Goal: Information Seeking & Learning: Learn about a topic

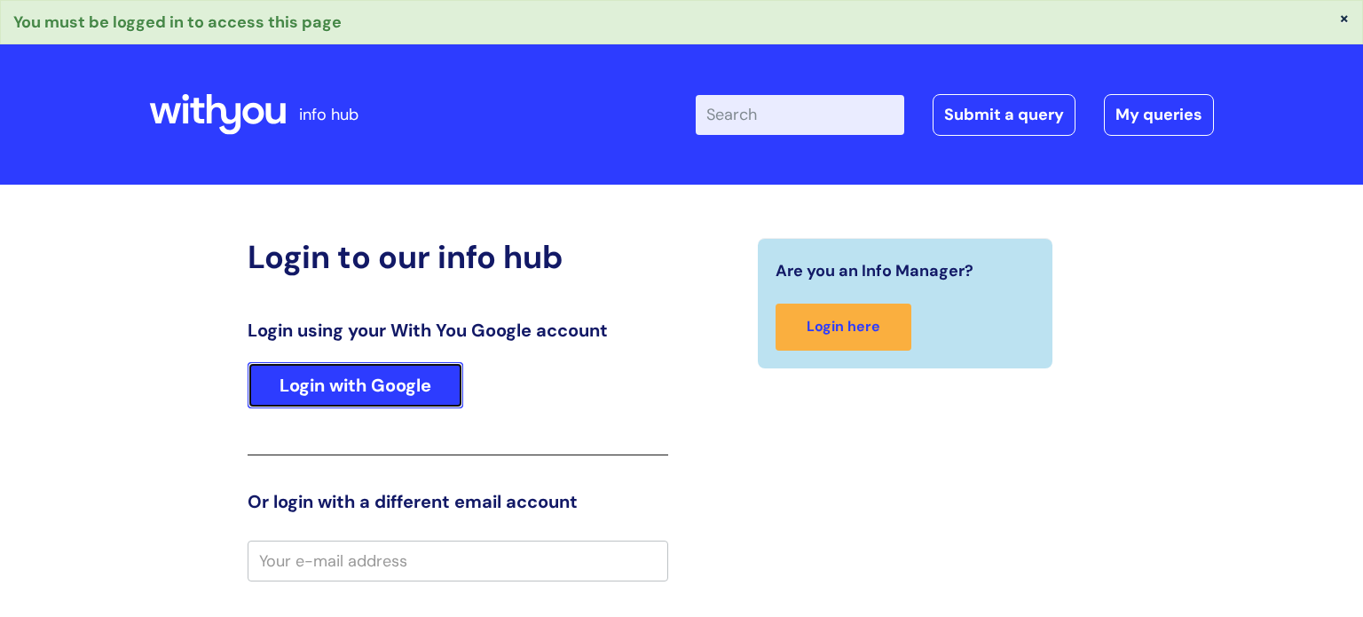
click at [380, 370] on link "Login with Google" at bounding box center [356, 385] width 216 height 46
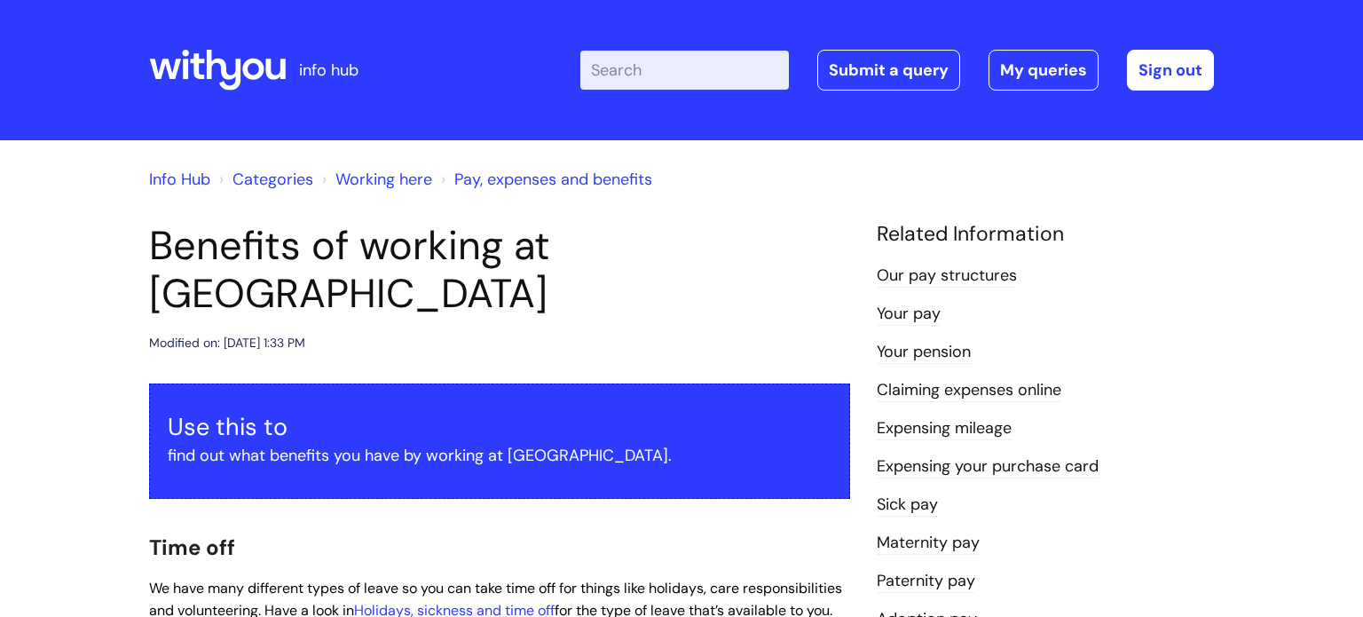
scroll to position [1707, 0]
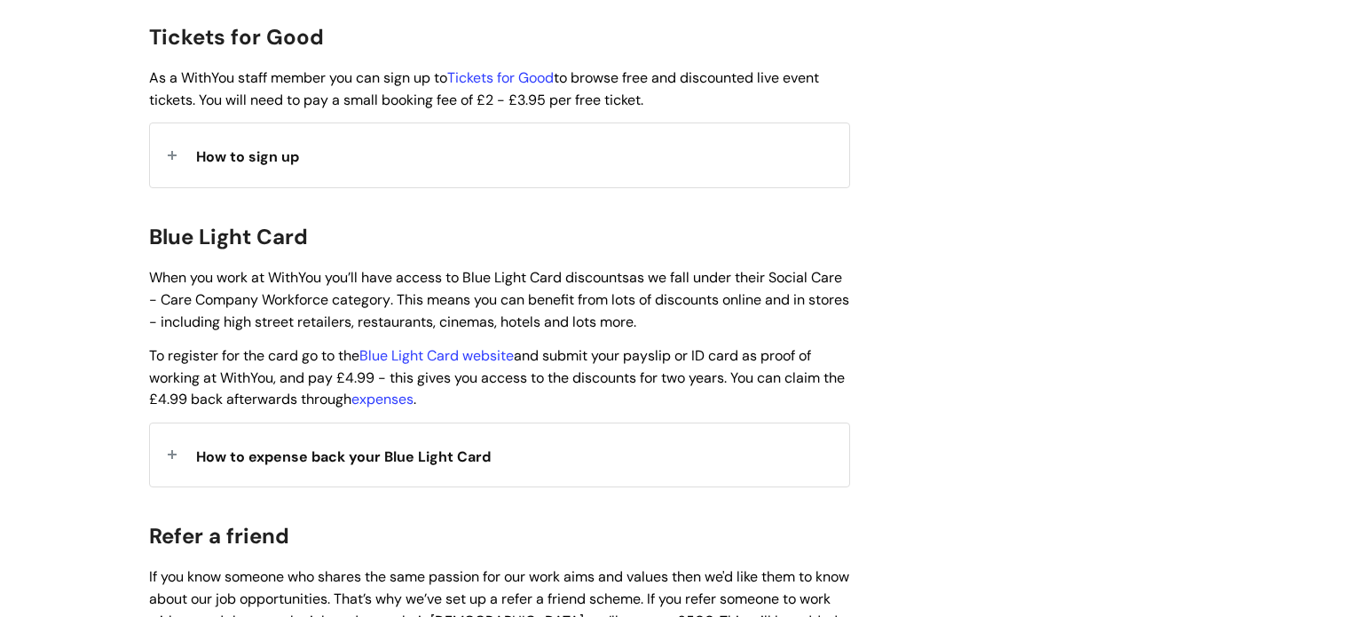
click at [524, 216] on h2 "Blue Light Card" at bounding box center [499, 235] width 701 height 38
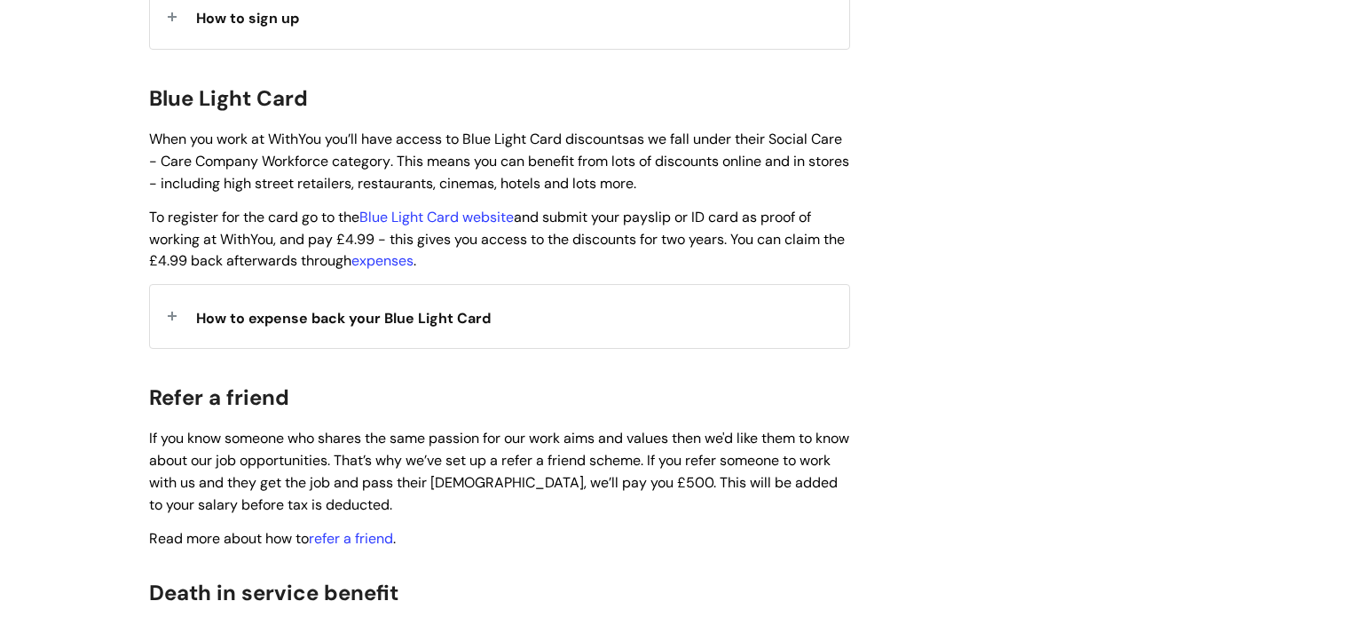
scroll to position [1849, 0]
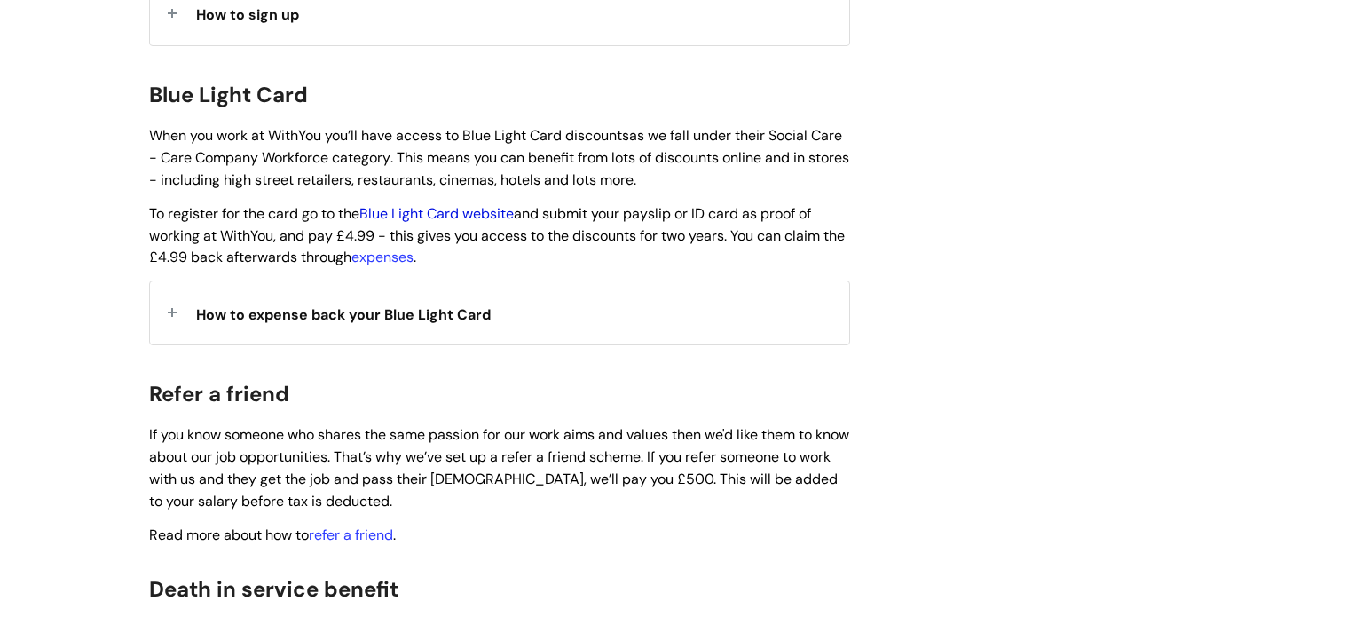
click at [458, 204] on link "Blue Light Card website" at bounding box center [436, 213] width 154 height 19
click at [634, 250] on p "To register for the card go to the Blue Light Card website and submit your pays…" at bounding box center [499, 235] width 701 height 66
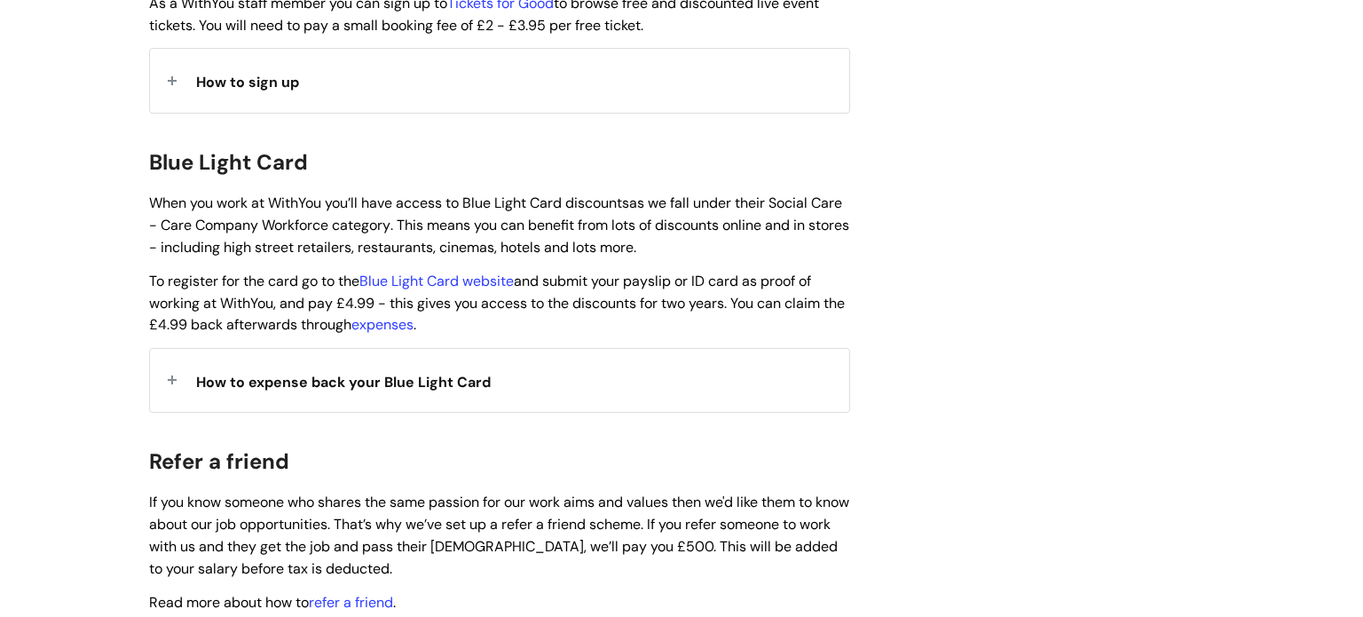
scroll to position [1778, 0]
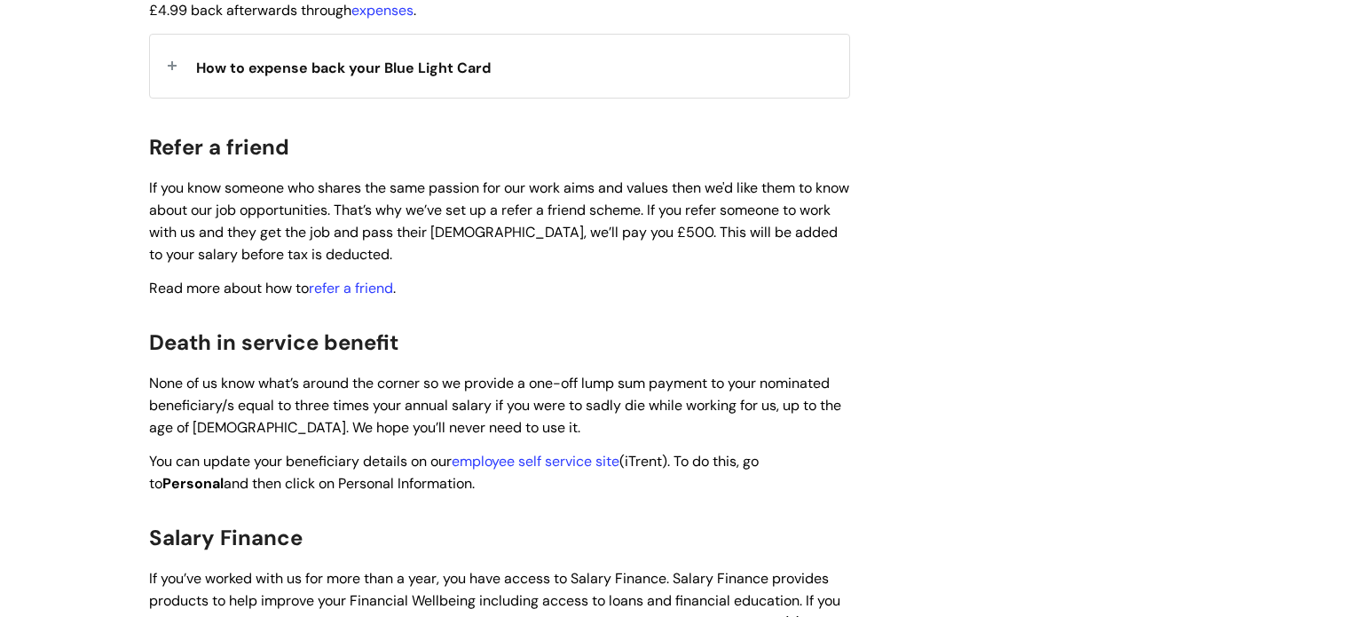
scroll to position [2098, 0]
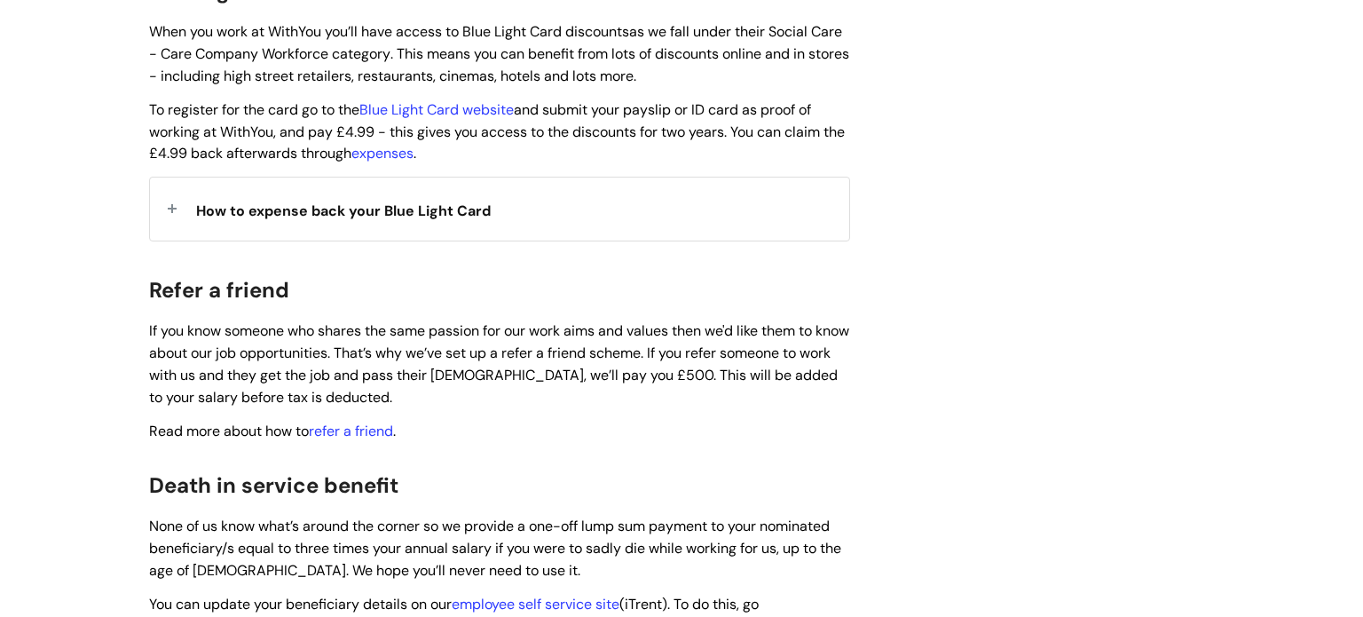
scroll to position [1956, 0]
